Goal: Task Accomplishment & Management: Use online tool/utility

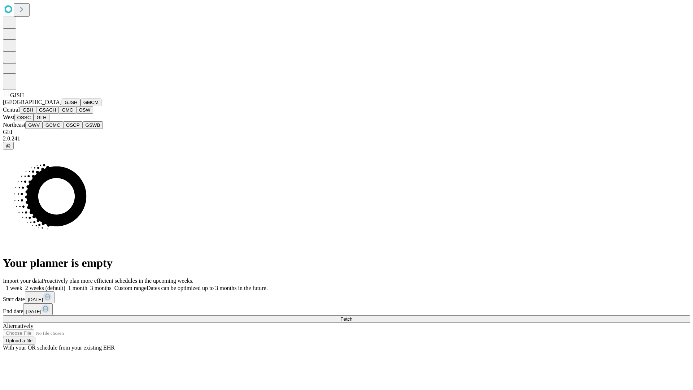
click at [62, 106] on button "GJSH" at bounding box center [71, 103] width 19 height 8
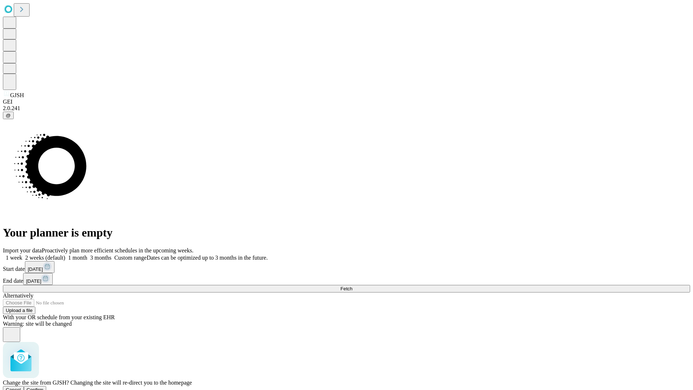
click at [44, 387] on span "Confirm" at bounding box center [35, 389] width 17 height 5
click at [65, 255] on label "2 weeks (default)" at bounding box center [43, 258] width 43 height 6
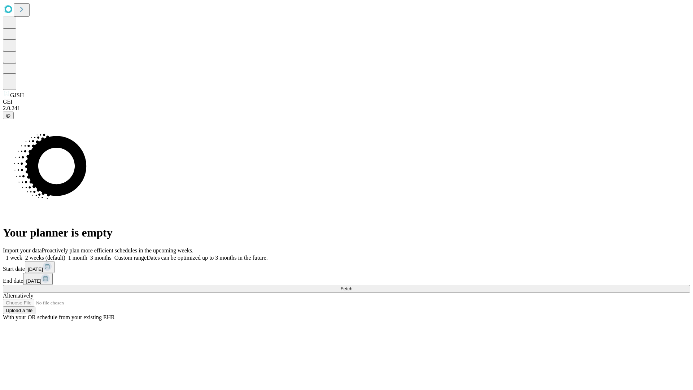
click at [352, 286] on span "Fetch" at bounding box center [346, 288] width 12 height 5
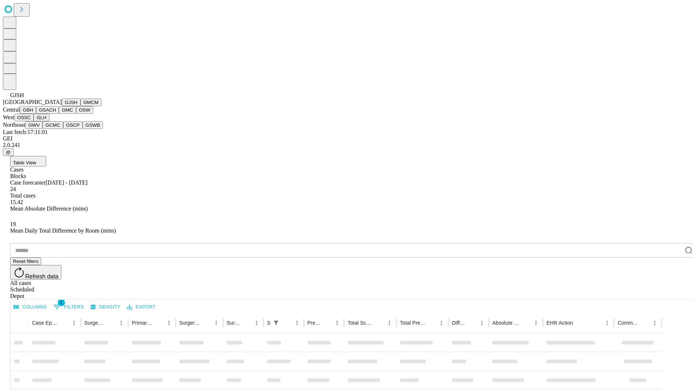
click at [81, 106] on button "GMCM" at bounding box center [91, 103] width 21 height 8
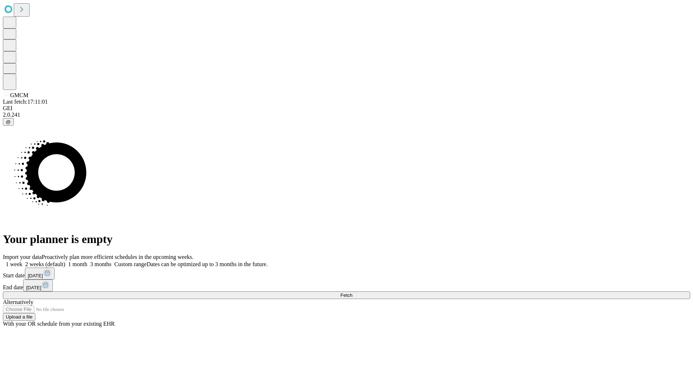
click at [65, 261] on label "2 weeks (default)" at bounding box center [43, 264] width 43 height 6
click at [352, 292] on span "Fetch" at bounding box center [346, 294] width 12 height 5
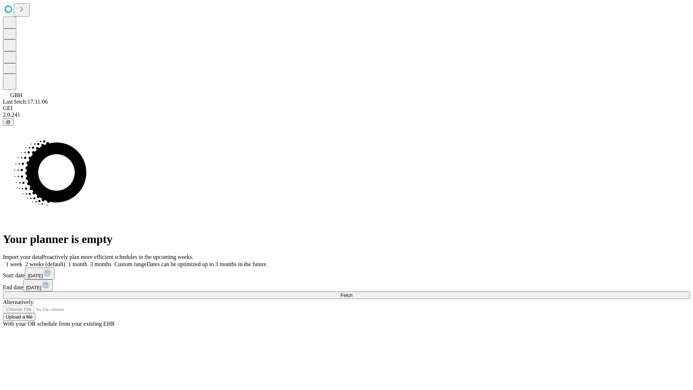
click at [352, 292] on span "Fetch" at bounding box center [346, 294] width 12 height 5
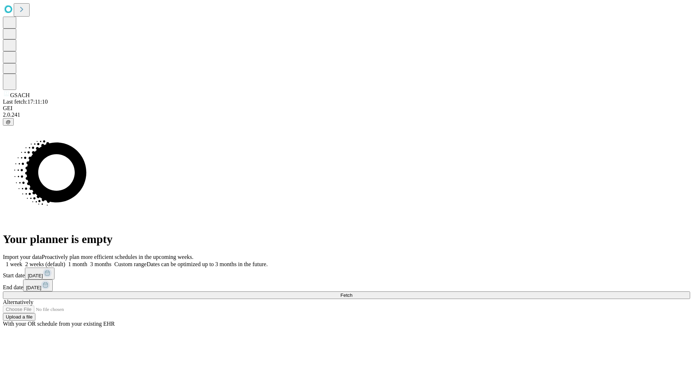
click at [65, 261] on label "2 weeks (default)" at bounding box center [43, 264] width 43 height 6
click at [352, 292] on span "Fetch" at bounding box center [346, 294] width 12 height 5
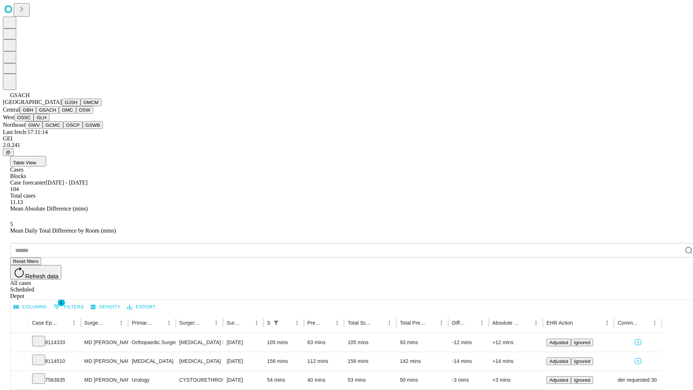
click at [59, 114] on button "GMC" at bounding box center [67, 110] width 17 height 8
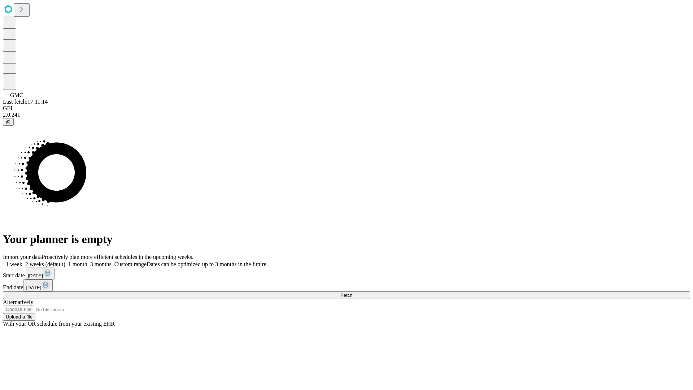
click at [65, 261] on label "2 weeks (default)" at bounding box center [43, 264] width 43 height 6
click at [352, 292] on span "Fetch" at bounding box center [346, 294] width 12 height 5
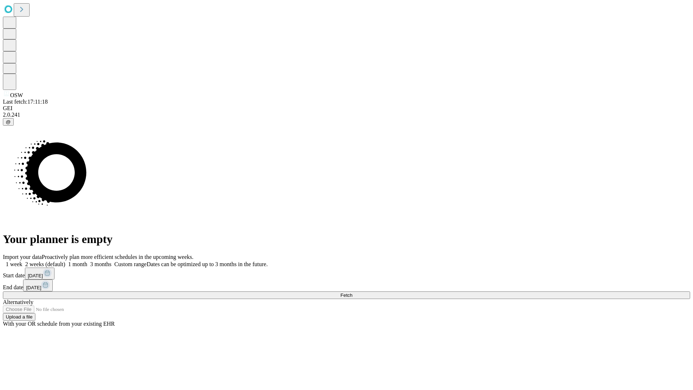
click at [65, 261] on label "2 weeks (default)" at bounding box center [43, 264] width 43 height 6
click at [352, 292] on span "Fetch" at bounding box center [346, 294] width 12 height 5
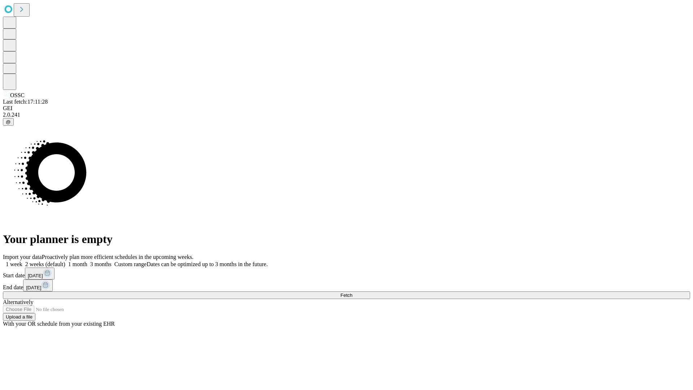
click at [65, 261] on label "2 weeks (default)" at bounding box center [43, 264] width 43 height 6
click at [352, 292] on span "Fetch" at bounding box center [346, 294] width 12 height 5
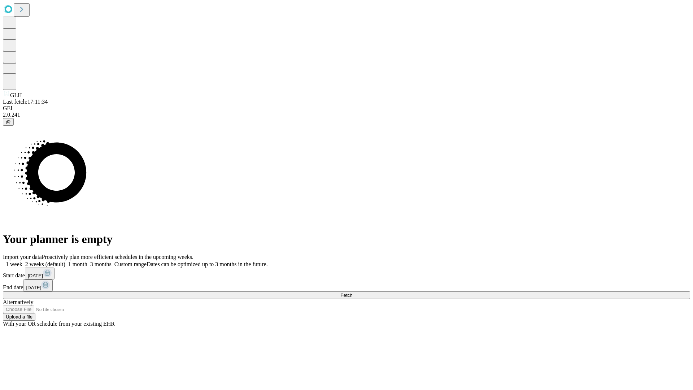
click at [65, 261] on label "2 weeks (default)" at bounding box center [43, 264] width 43 height 6
click at [352, 292] on span "Fetch" at bounding box center [346, 294] width 12 height 5
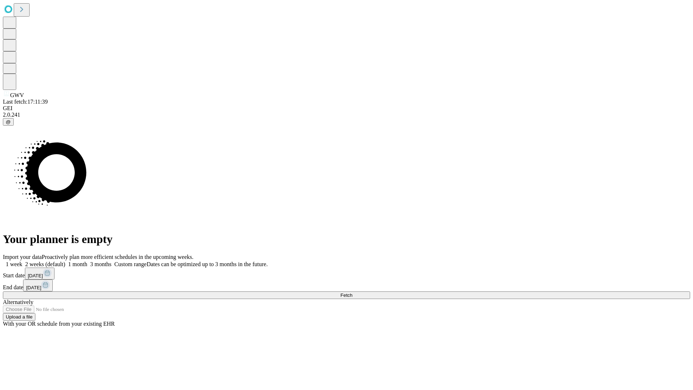
click at [65, 261] on label "2 weeks (default)" at bounding box center [43, 264] width 43 height 6
click at [352, 292] on span "Fetch" at bounding box center [346, 294] width 12 height 5
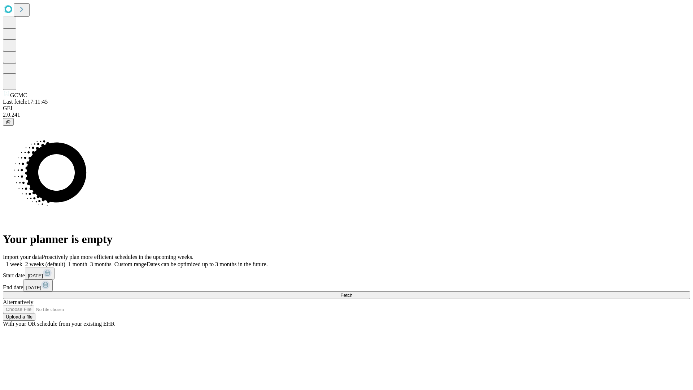
click at [65, 261] on label "2 weeks (default)" at bounding box center [43, 264] width 43 height 6
click at [352, 292] on span "Fetch" at bounding box center [346, 294] width 12 height 5
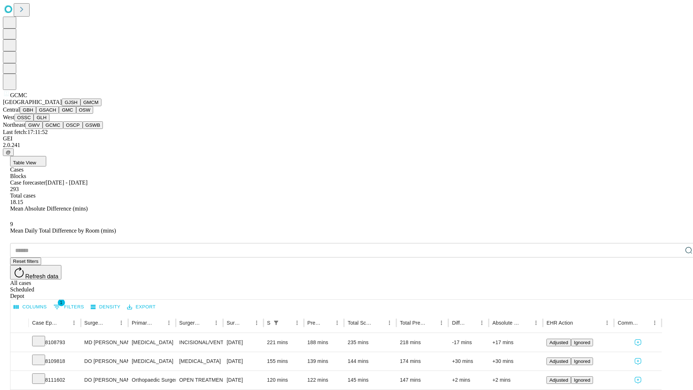
click at [63, 129] on button "OSCP" at bounding box center [72, 125] width 19 height 8
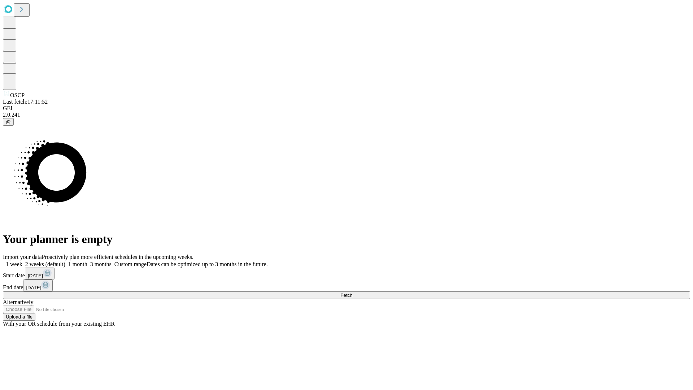
click at [65, 261] on label "2 weeks (default)" at bounding box center [43, 264] width 43 height 6
click at [352, 292] on span "Fetch" at bounding box center [346, 294] width 12 height 5
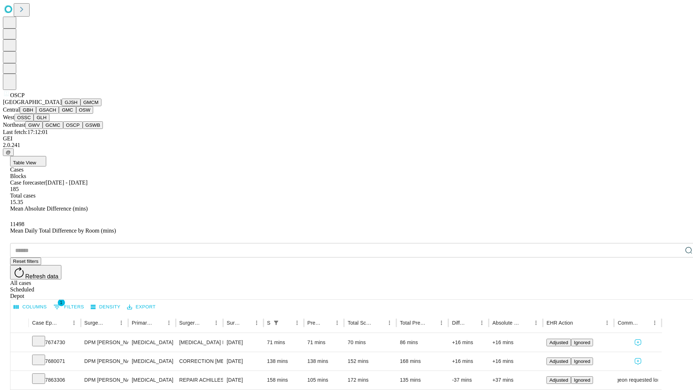
click at [83, 129] on button "GSWB" at bounding box center [93, 125] width 21 height 8
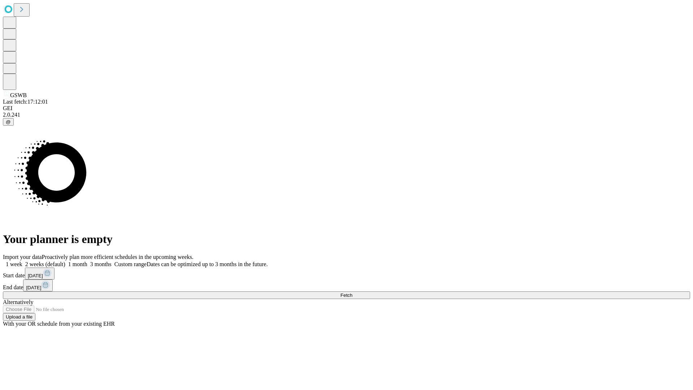
click at [352, 292] on span "Fetch" at bounding box center [346, 294] width 12 height 5
